Goal: Task Accomplishment & Management: Complete application form

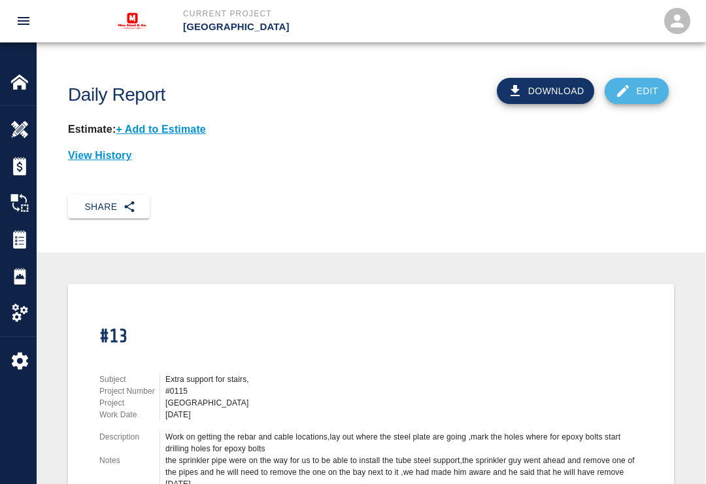
click at [638, 99] on link "Edit" at bounding box center [637, 91] width 64 height 26
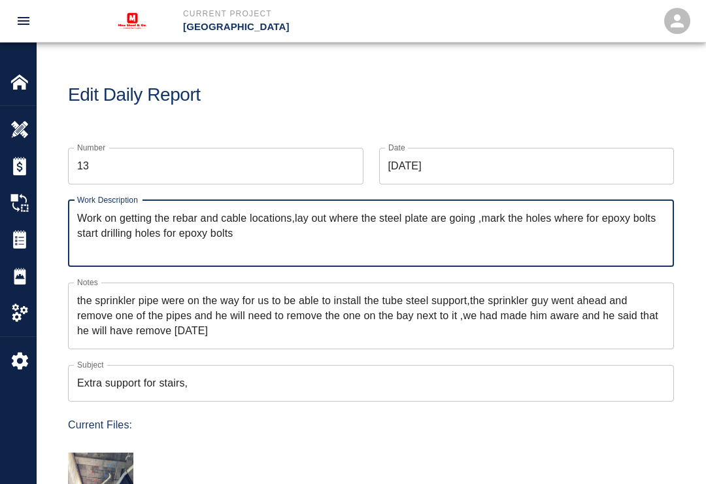
click at [28, 84] on img at bounding box center [19, 82] width 18 height 18
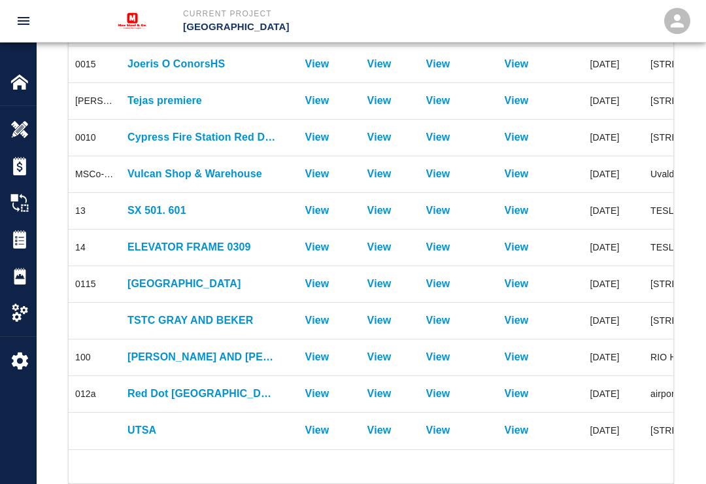
scroll to position [293, 0]
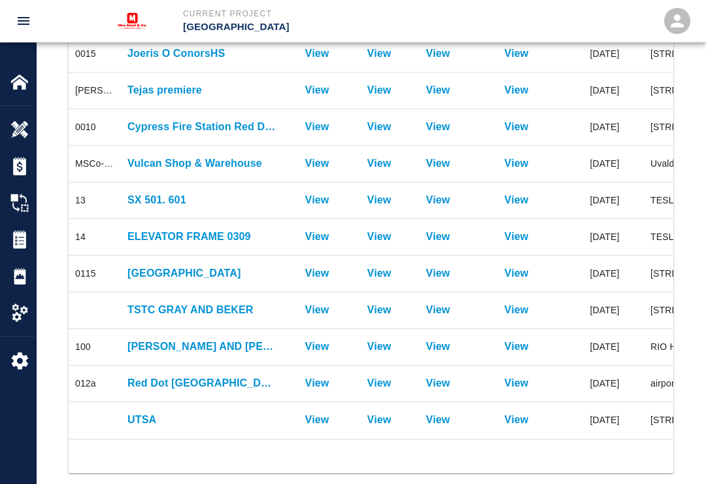
click at [212, 425] on p "UTSA" at bounding box center [202, 420] width 150 height 16
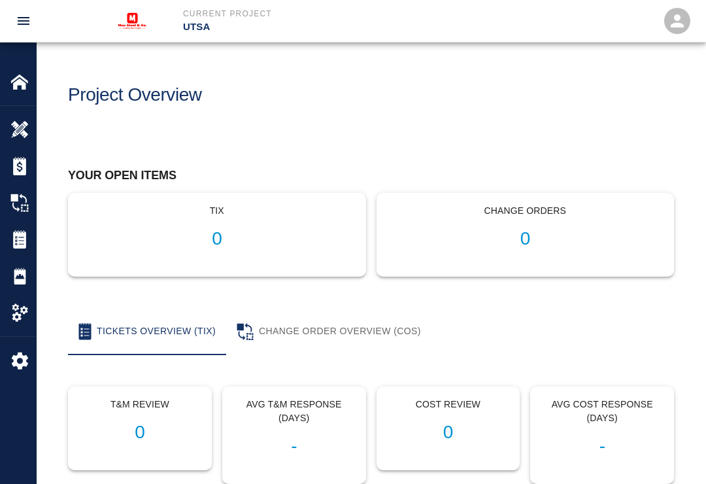
click at [27, 280] on img at bounding box center [19, 276] width 18 height 18
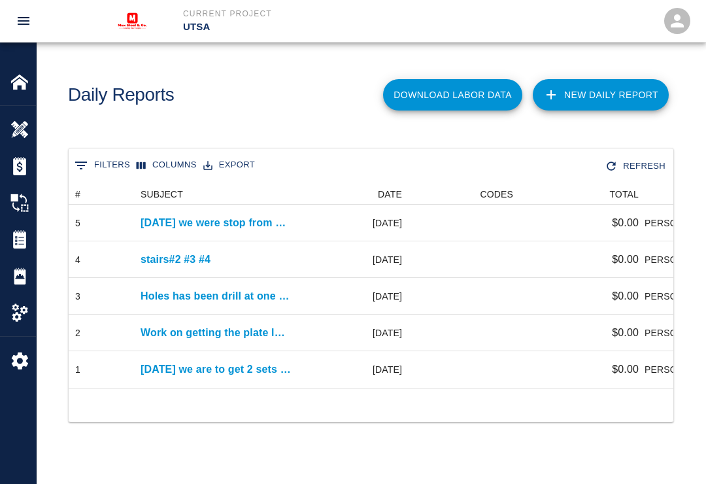
scroll to position [204, 605]
click at [601, 97] on link "New Daily Report" at bounding box center [601, 94] width 136 height 31
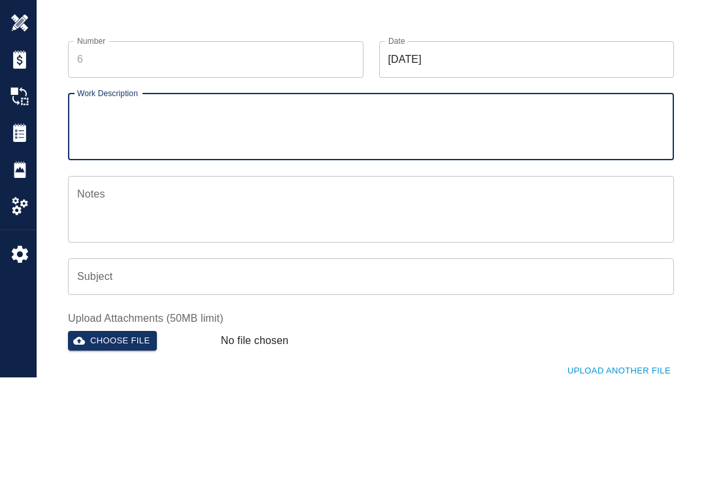
scroll to position [107, 0]
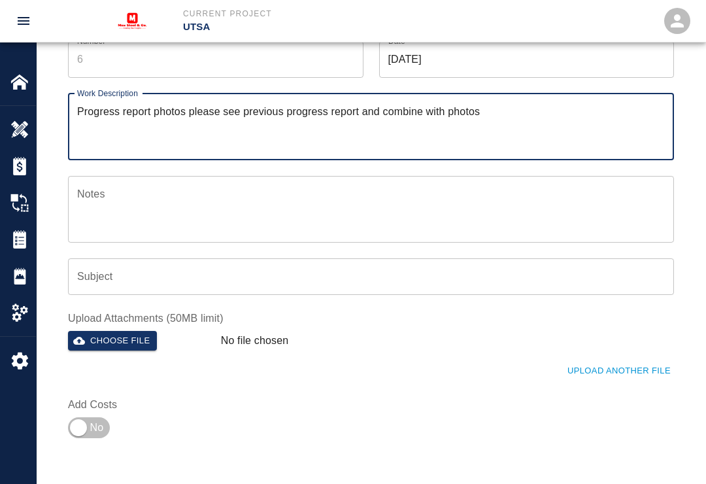
type textarea "Progress report photos please see previous progress report and combine with pho…"
click at [133, 340] on button "Choose file" at bounding box center [112, 341] width 89 height 20
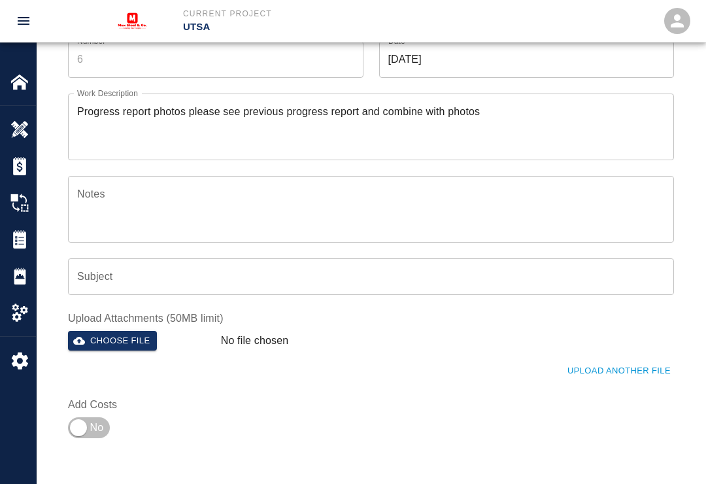
click at [136, 342] on button "Choose file" at bounding box center [112, 341] width 89 height 20
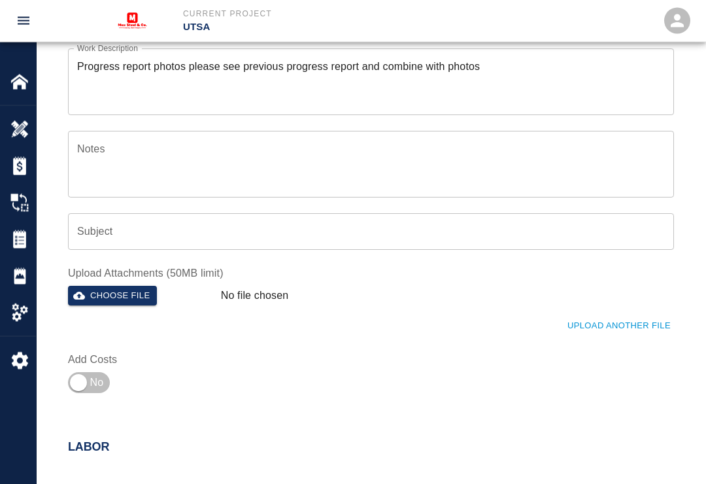
scroll to position [152, 0]
click at [114, 290] on button "Choose file" at bounding box center [112, 296] width 89 height 20
click at [620, 321] on button "Upload Another File" at bounding box center [619, 326] width 110 height 20
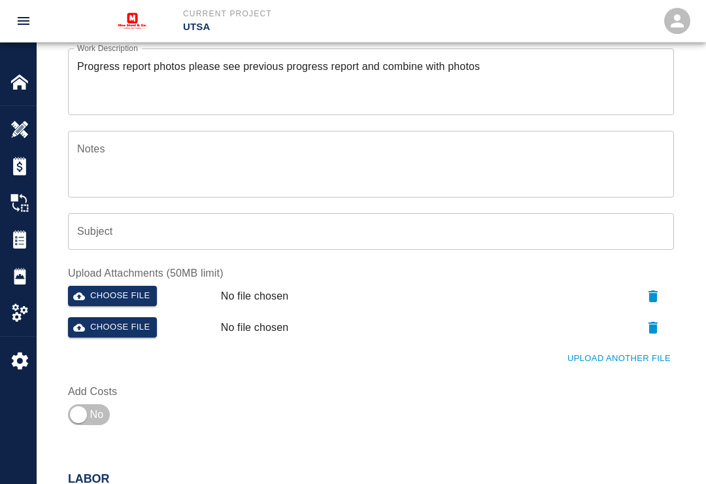
click at [119, 318] on button "Choose file" at bounding box center [112, 327] width 89 height 20
click at [93, 319] on button "Choose file" at bounding box center [112, 327] width 89 height 20
click at [92, 286] on button "Choose file" at bounding box center [112, 296] width 89 height 20
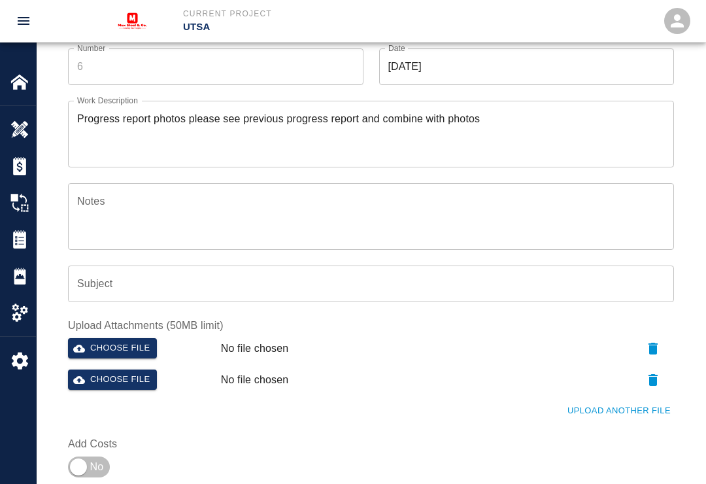
scroll to position [100, 0]
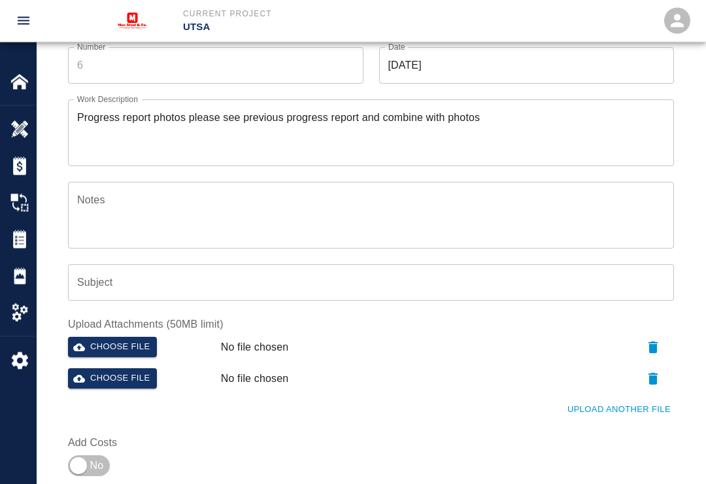
click at [212, 199] on textarea "Notes" at bounding box center [371, 215] width 588 height 45
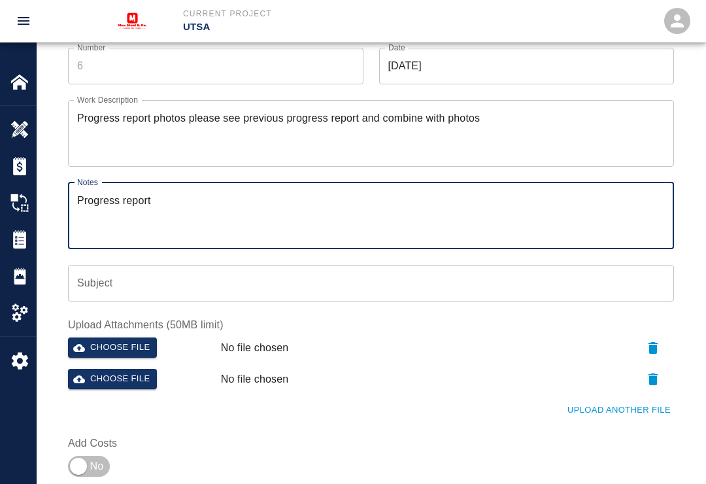
type textarea "Progress report"
click at [120, 354] on button "Choose file" at bounding box center [112, 347] width 89 height 20
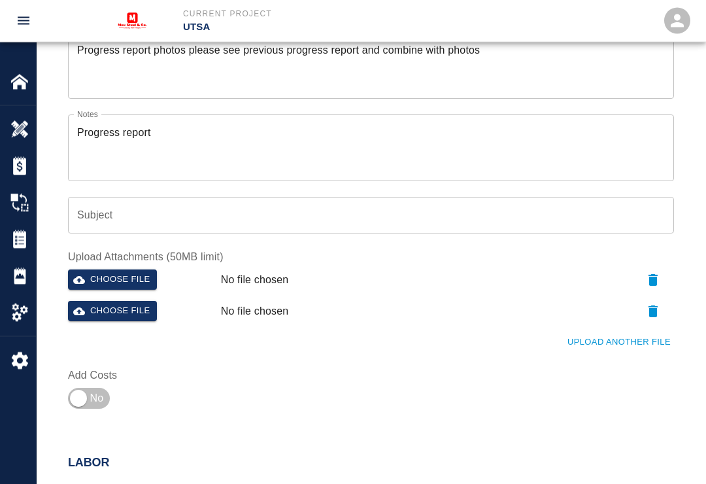
scroll to position [0, 0]
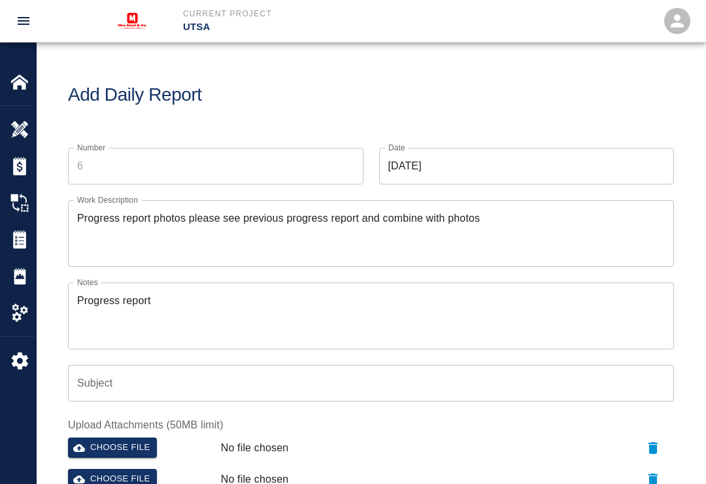
click at [21, 121] on img at bounding box center [19, 129] width 18 height 18
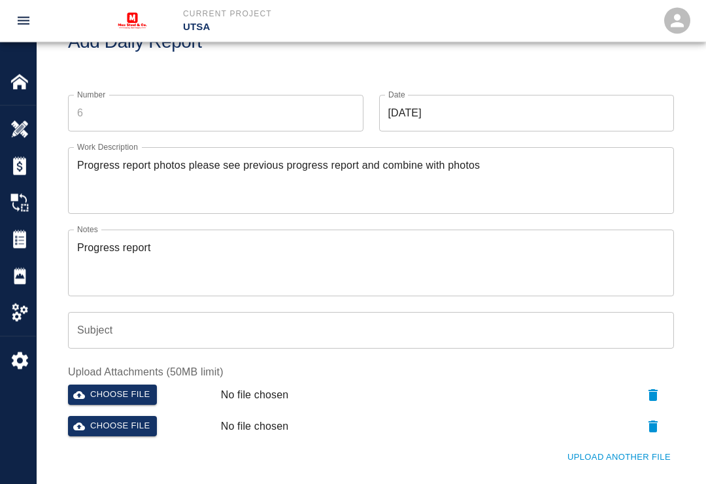
click at [93, 332] on div "Subject Subject" at bounding box center [371, 330] width 606 height 37
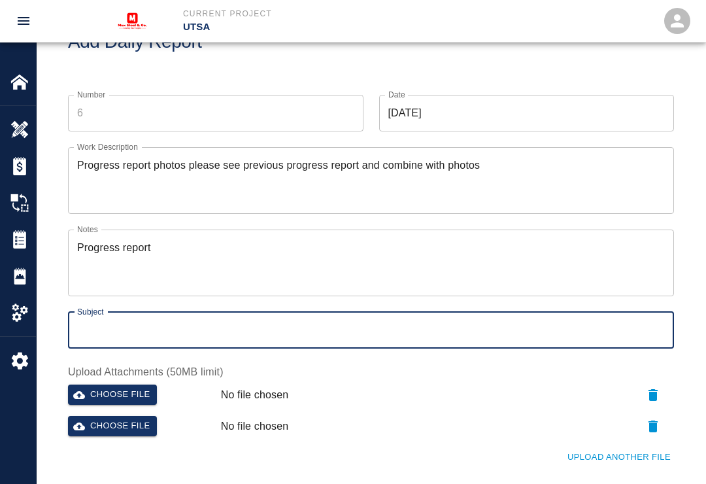
scroll to position [52, 0]
click at [131, 395] on button "Choose file" at bounding box center [112, 395] width 89 height 20
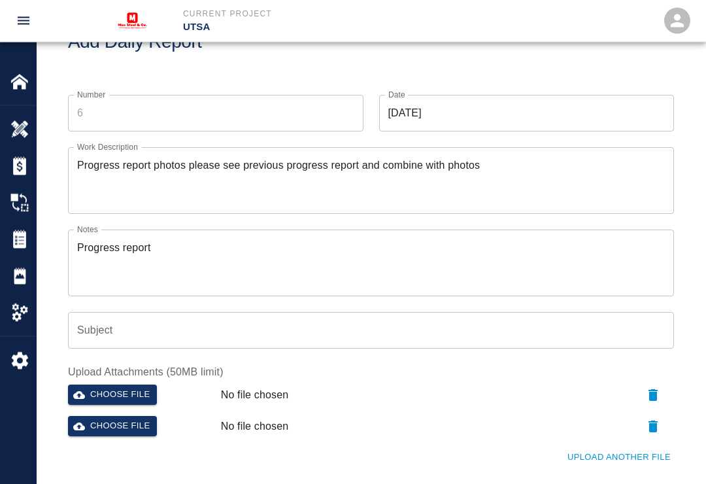
scroll to position [53, 0]
click at [143, 431] on button "Choose file" at bounding box center [112, 426] width 89 height 20
click at [143, 430] on button "Choose file" at bounding box center [112, 426] width 89 height 20
click at [127, 428] on button "Choose file" at bounding box center [112, 426] width 89 height 20
click at [126, 393] on button "Choose file" at bounding box center [112, 394] width 89 height 20
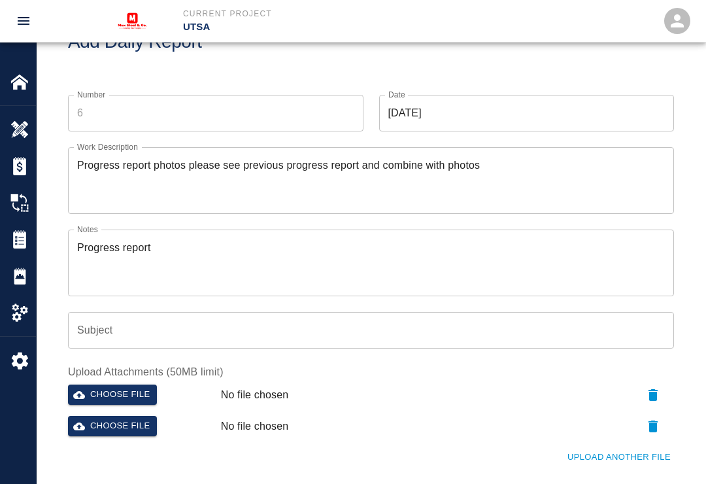
click at [648, 403] on button "button" at bounding box center [653, 394] width 42 height 21
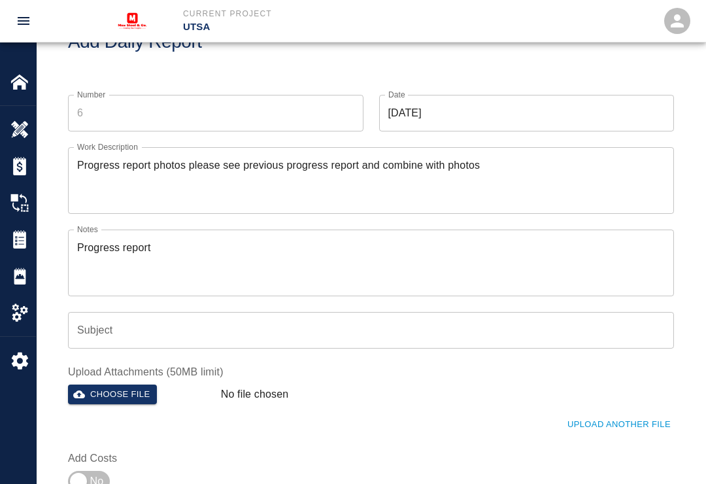
click at [118, 395] on button "Choose file" at bounding box center [112, 394] width 89 height 20
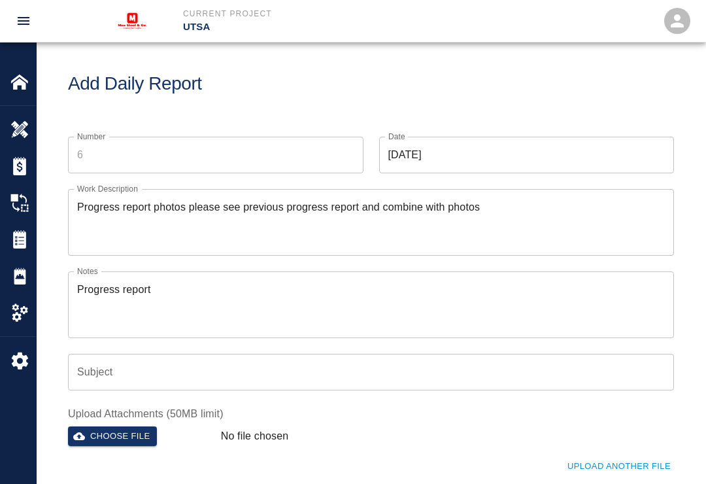
scroll to position [0, 0]
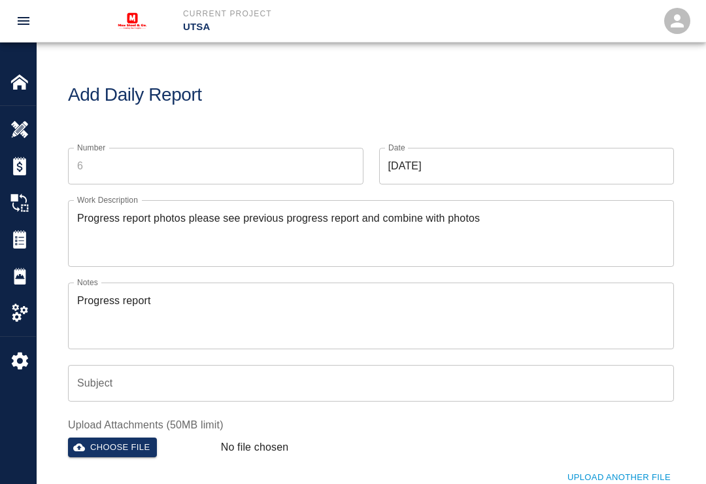
click at [25, 280] on img at bounding box center [19, 276] width 18 height 18
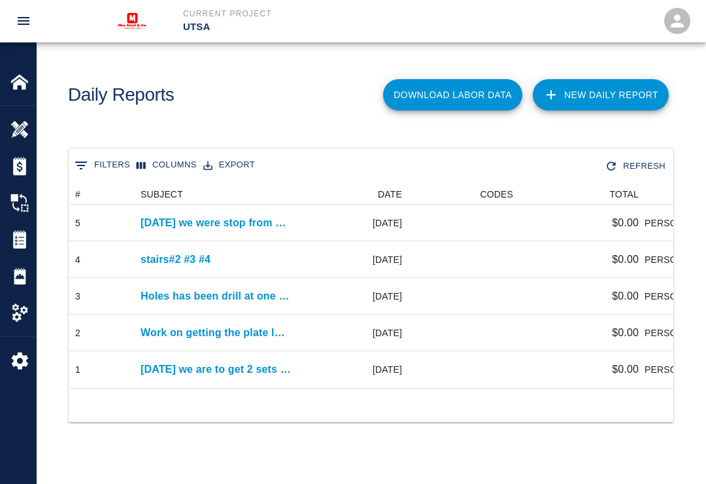
scroll to position [204, 605]
click at [174, 354] on div "[DATE] we are to get 2 sets of stairs at5th..." at bounding box center [215, 369] width 163 height 37
click at [261, 330] on p "Work on getting the plate locations,mark plate locations,help the scanner..." at bounding box center [216, 333] width 150 height 16
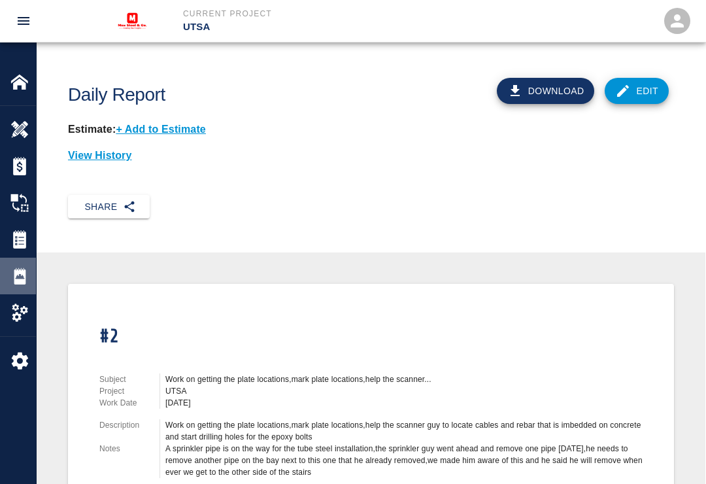
click at [22, 282] on img at bounding box center [19, 276] width 18 height 18
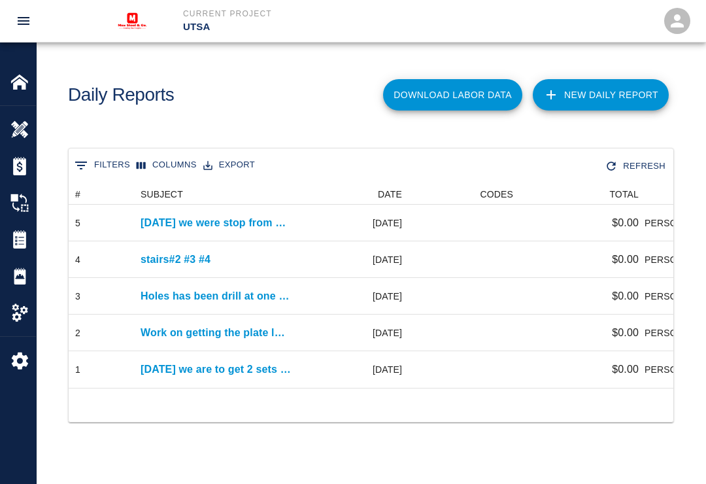
scroll to position [1, 1]
click at [169, 366] on p "[DATE] we are to get 2 sets of stairs at5th..." at bounding box center [216, 369] width 150 height 16
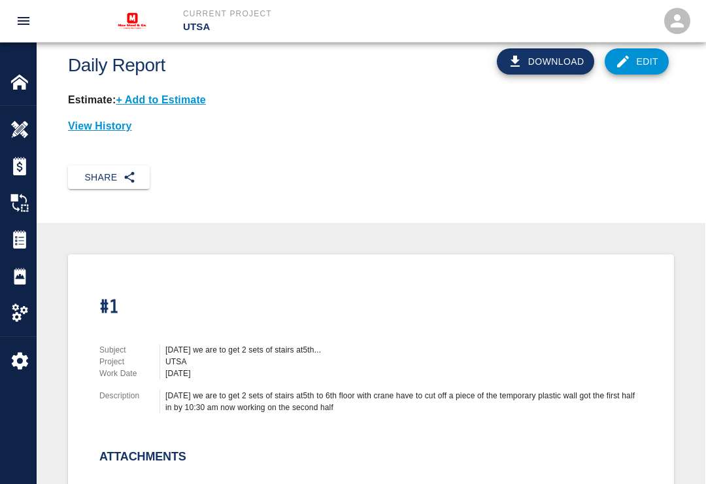
scroll to position [12, 0]
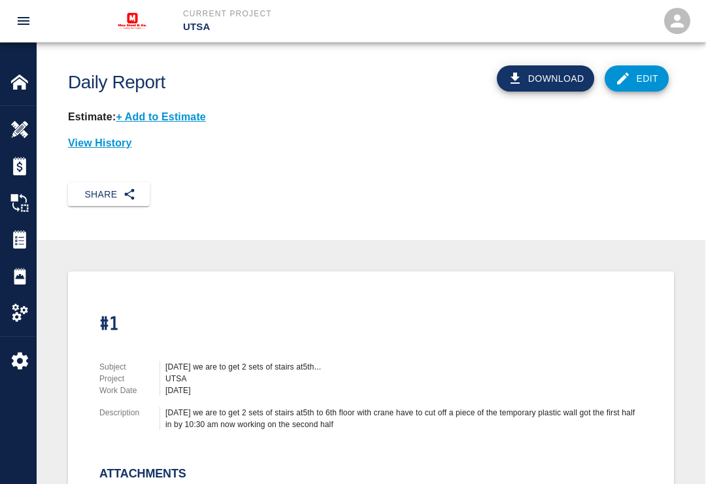
click at [644, 71] on link "Edit" at bounding box center [637, 78] width 64 height 26
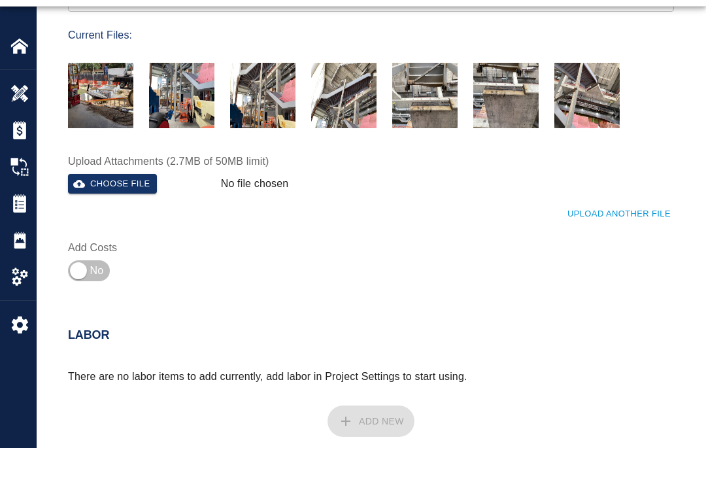
scroll to position [355, 0]
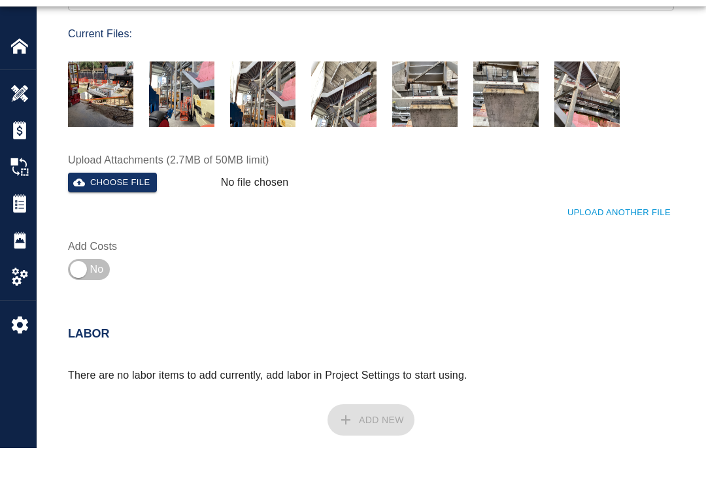
click at [110, 209] on button "Choose file" at bounding box center [112, 219] width 89 height 20
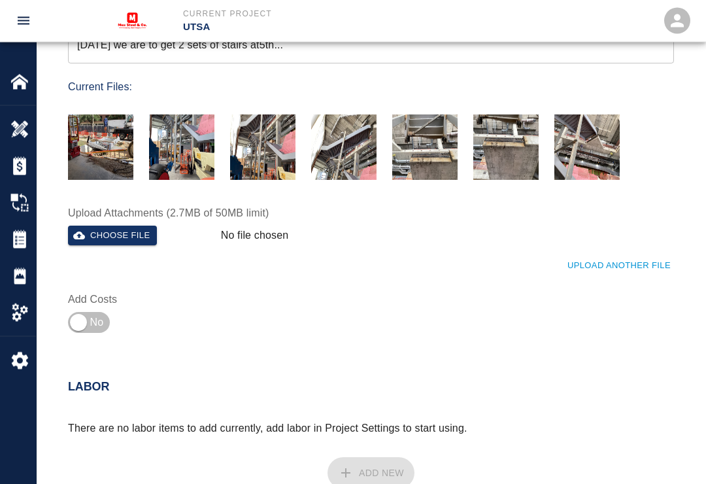
scroll to position [338, 0]
click at [124, 239] on button "Choose file" at bounding box center [112, 236] width 89 height 20
click at [116, 220] on div "Choose file" at bounding box center [139, 232] width 153 height 25
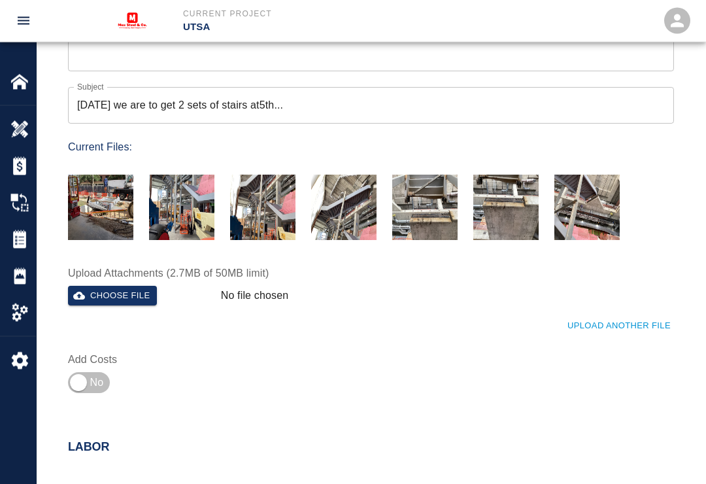
click at [124, 290] on button "Choose file" at bounding box center [112, 296] width 89 height 20
click at [127, 290] on button "Choose file" at bounding box center [112, 296] width 89 height 20
click at [127, 289] on button "Choose file" at bounding box center [112, 296] width 89 height 20
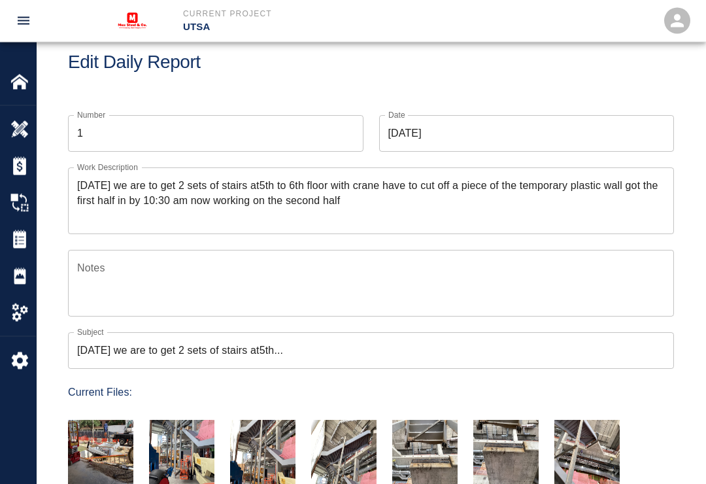
scroll to position [0, 0]
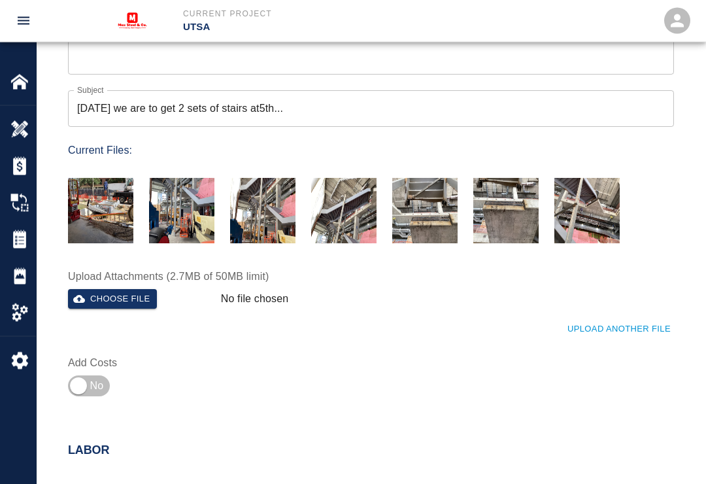
click at [127, 300] on button "Choose file" at bounding box center [112, 300] width 89 height 20
click at [139, 289] on button "Choose file" at bounding box center [112, 299] width 89 height 20
